Goal: Find specific page/section: Find specific page/section

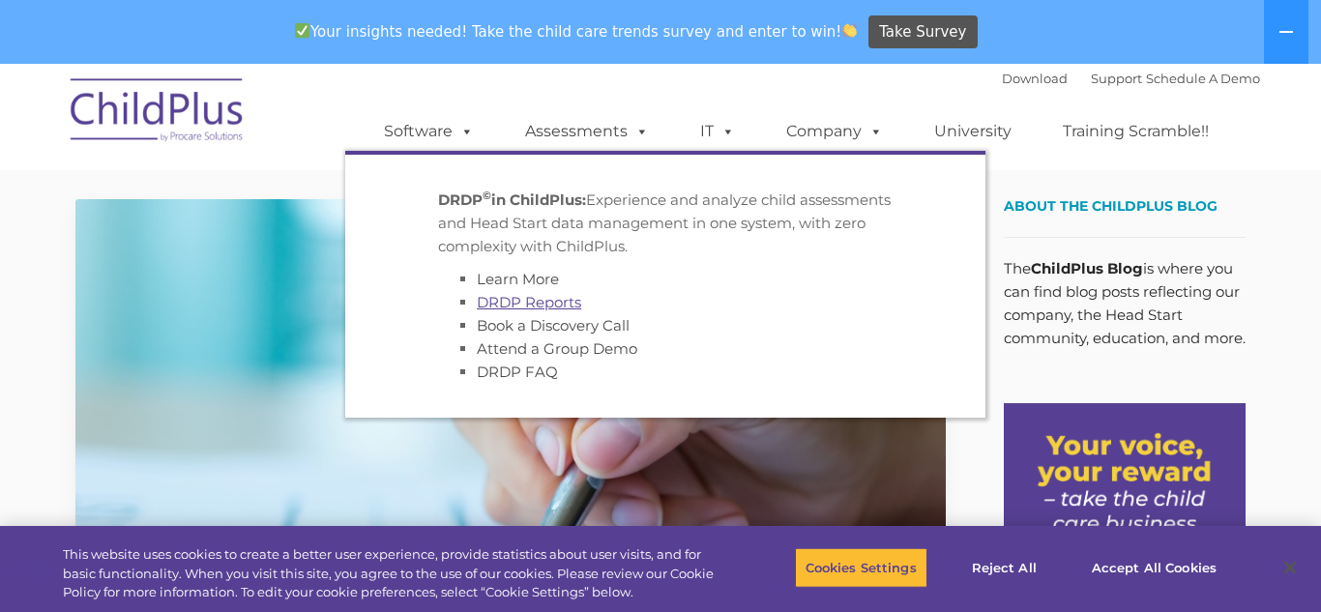
click at [573, 299] on link "DRDP Reports" at bounding box center [529, 302] width 104 height 18
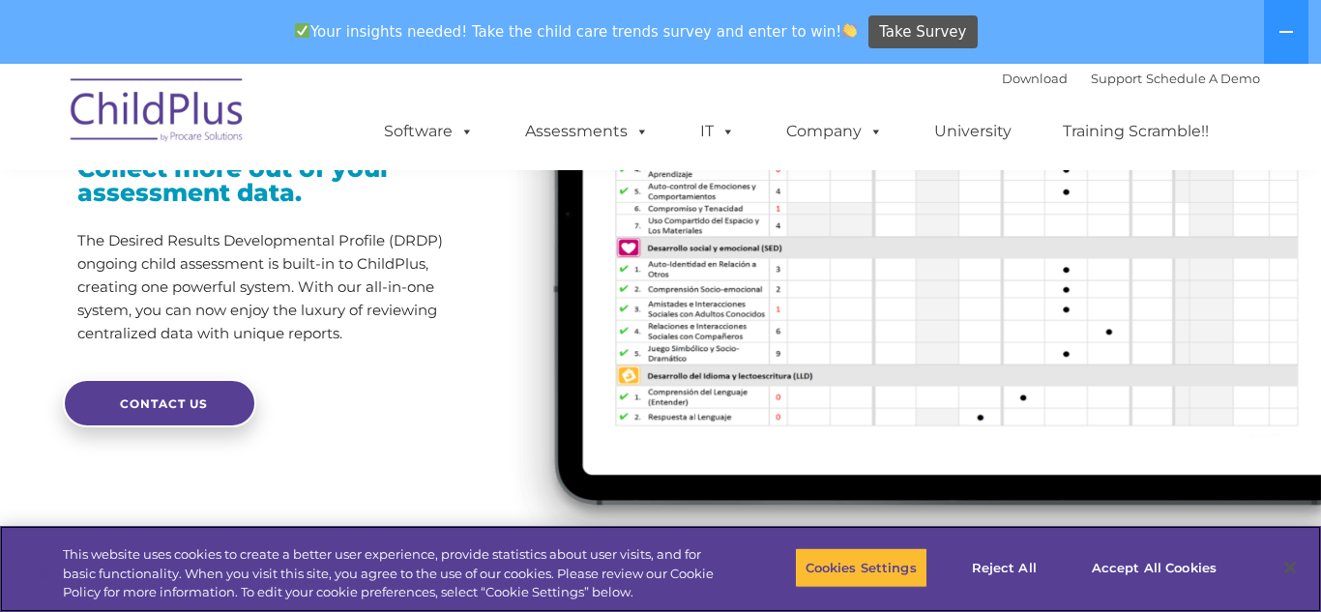
scroll to position [308, 0]
